Goal: Transaction & Acquisition: Download file/media

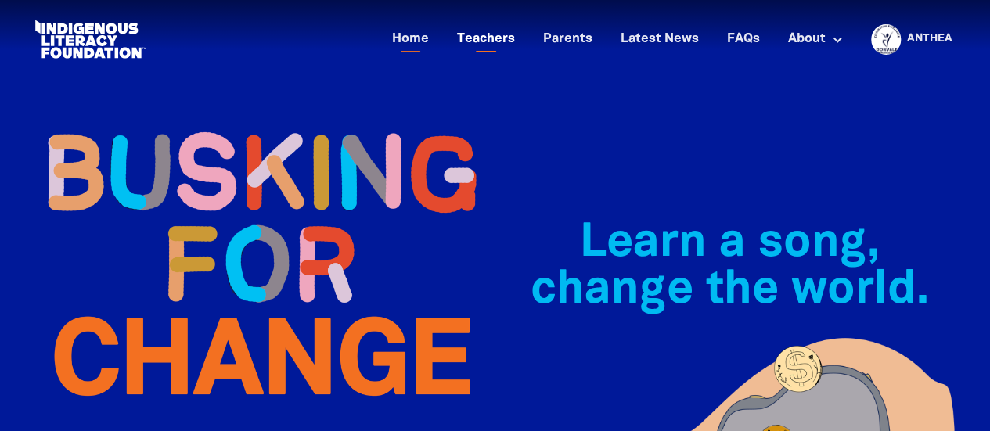
click at [482, 34] on link "Teachers" at bounding box center [485, 40] width 77 height 26
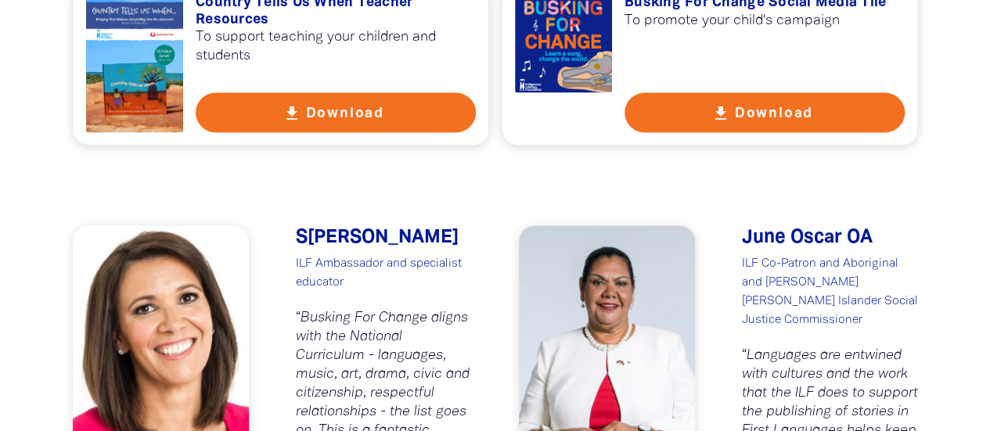
scroll to position [1324, 0]
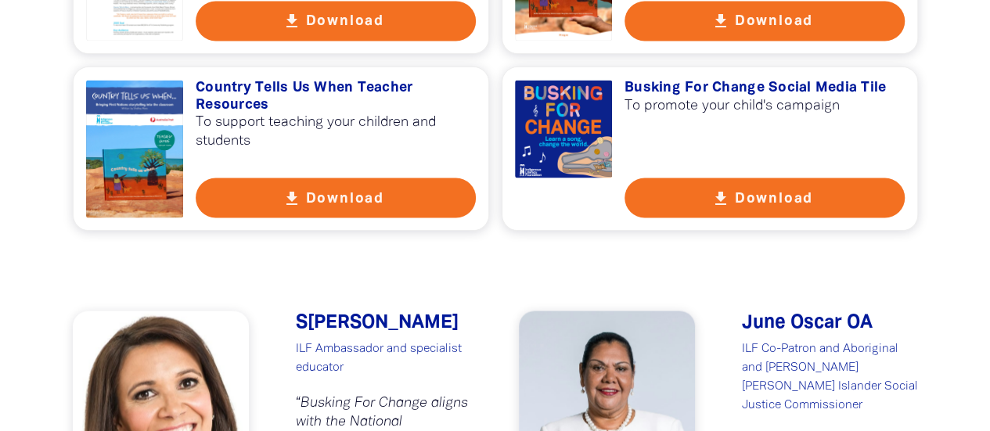
click at [312, 198] on button "get_app Download" at bounding box center [336, 198] width 280 height 40
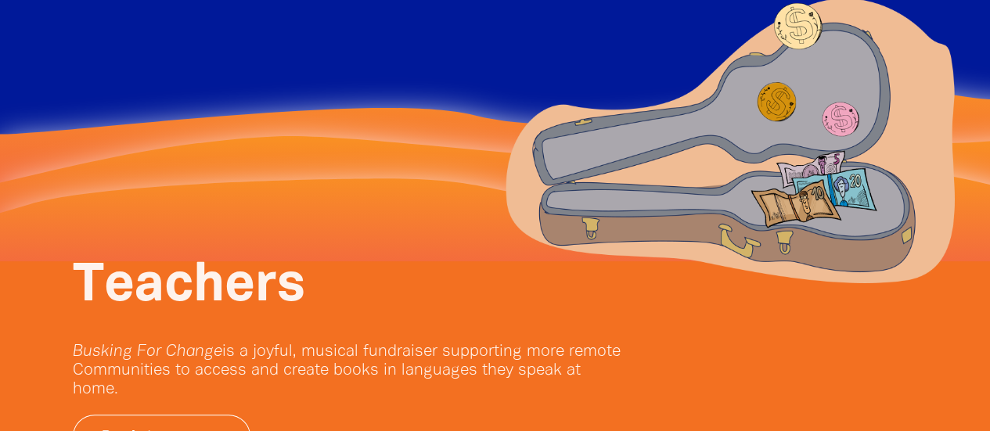
scroll to position [0, 0]
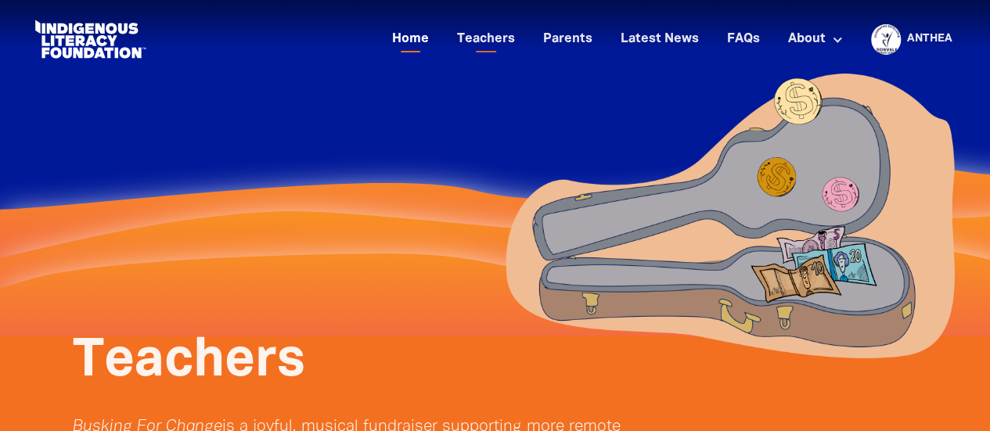
click at [411, 38] on link "Home" at bounding box center [411, 40] width 56 height 26
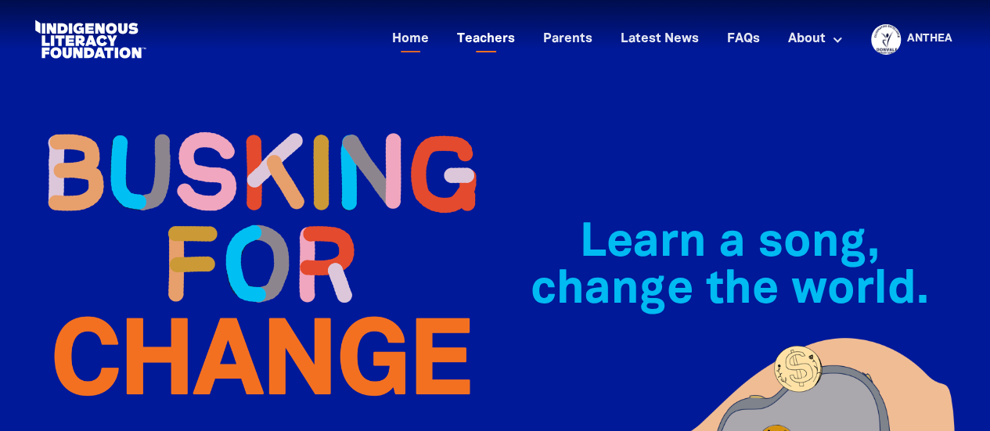
click at [495, 37] on link "Teachers" at bounding box center [485, 40] width 77 height 26
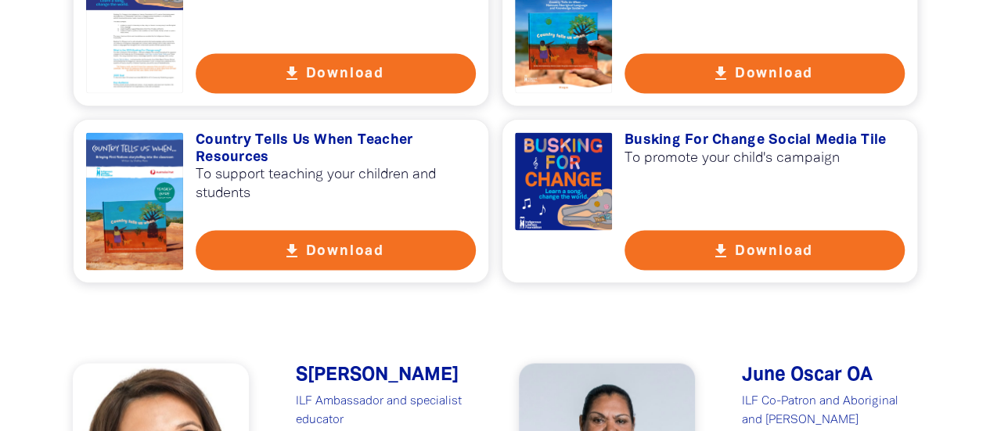
scroll to position [1291, 0]
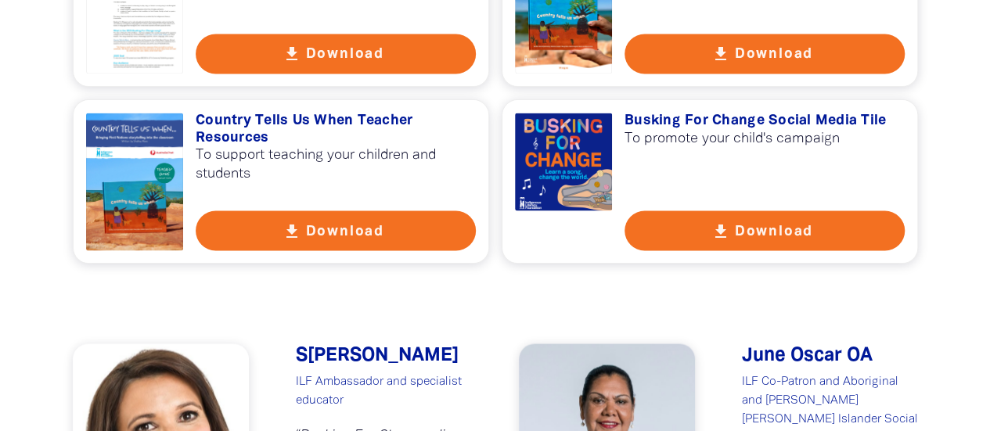
click at [354, 227] on button "get_app Download" at bounding box center [336, 230] width 280 height 40
click at [784, 227] on button "get_app Download" at bounding box center [764, 230] width 280 height 40
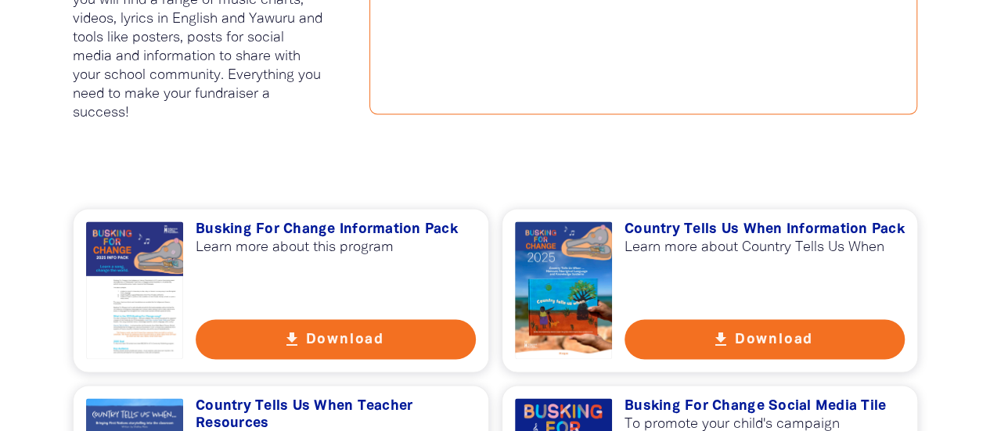
scroll to position [1039, 0]
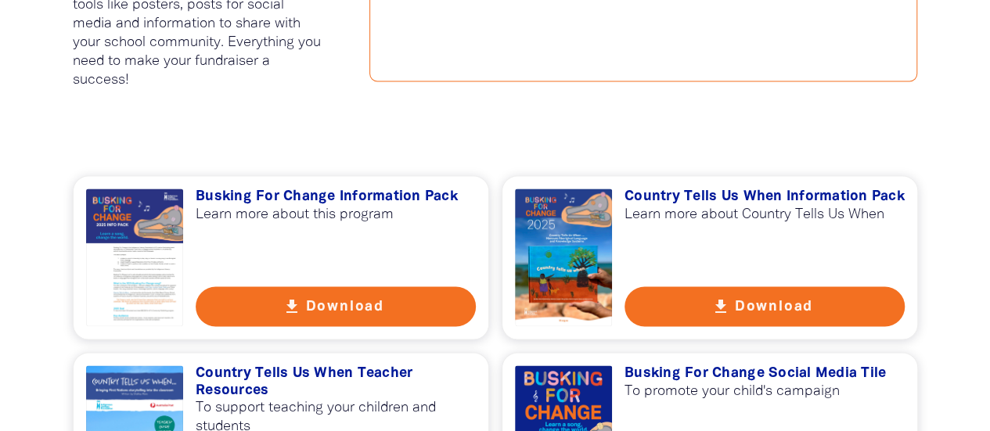
click at [743, 307] on button "get_app Download" at bounding box center [764, 306] width 280 height 40
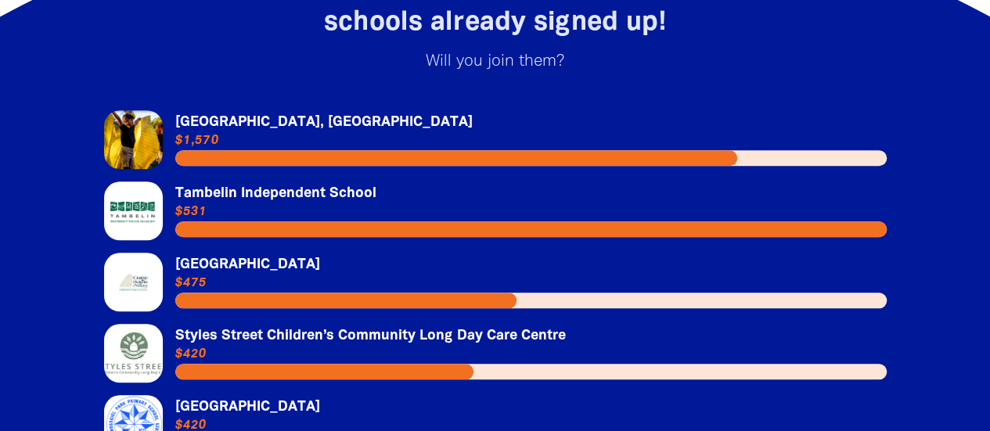
scroll to position [3648, 0]
